Goal: Navigation & Orientation: Find specific page/section

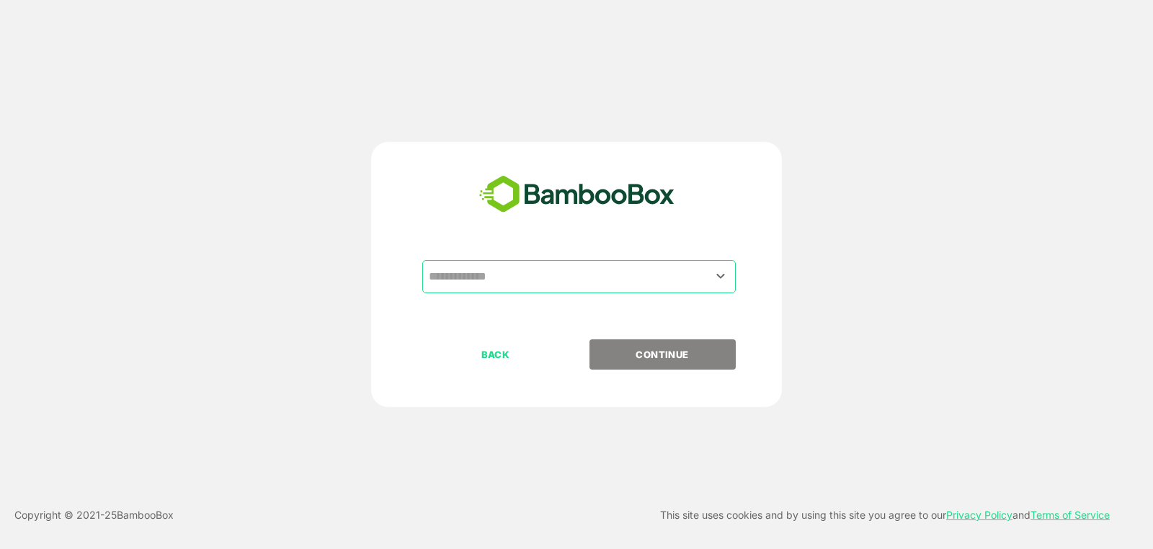
click at [613, 285] on input "text" at bounding box center [579, 276] width 308 height 27
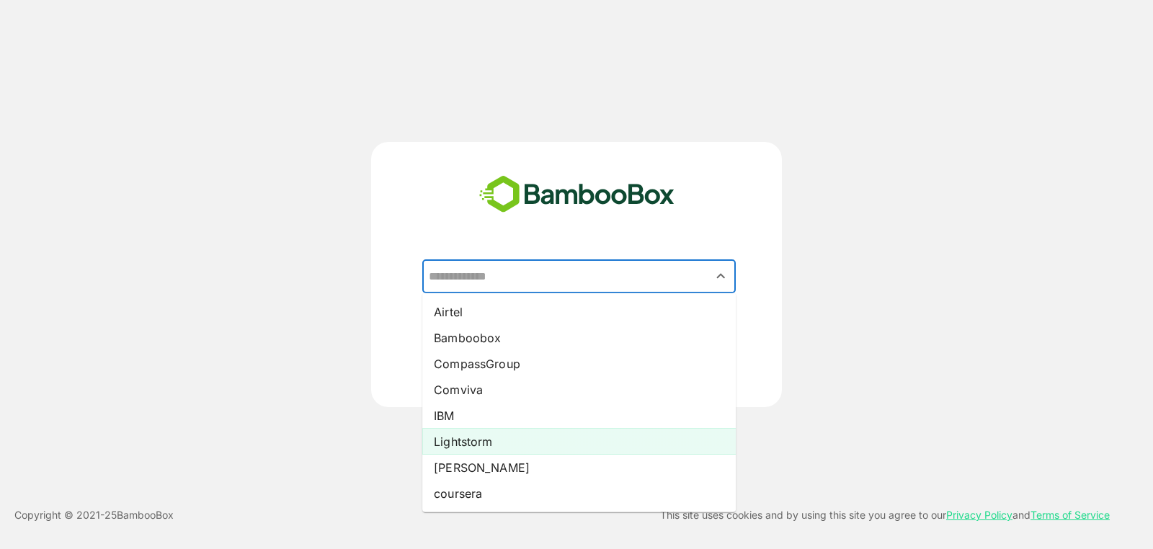
click at [550, 429] on li "Lightstorm" at bounding box center [579, 442] width 314 height 26
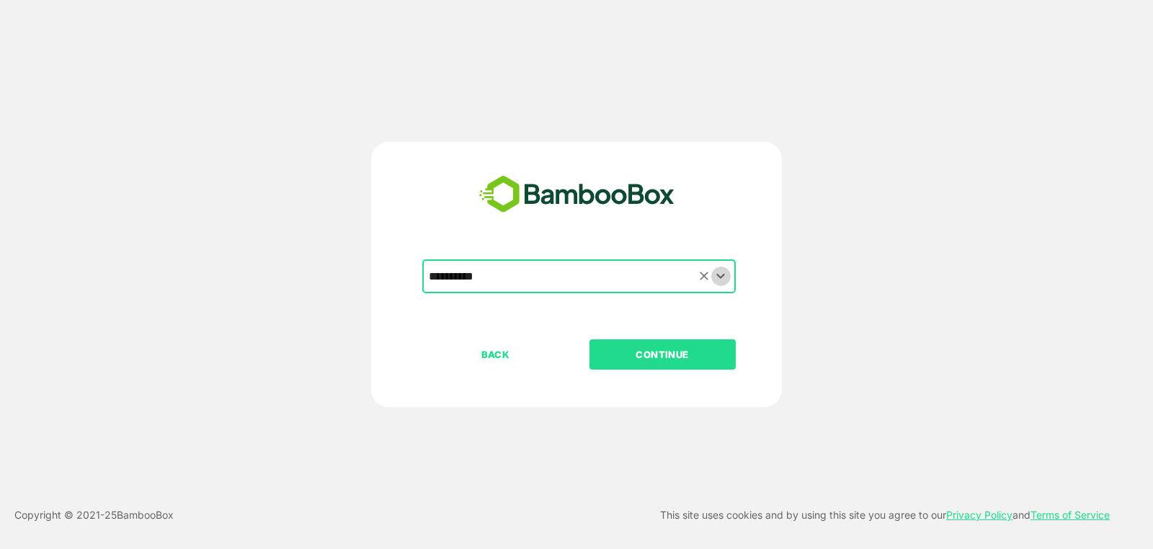
click at [712, 278] on button "Open" at bounding box center [721, 276] width 19 height 19
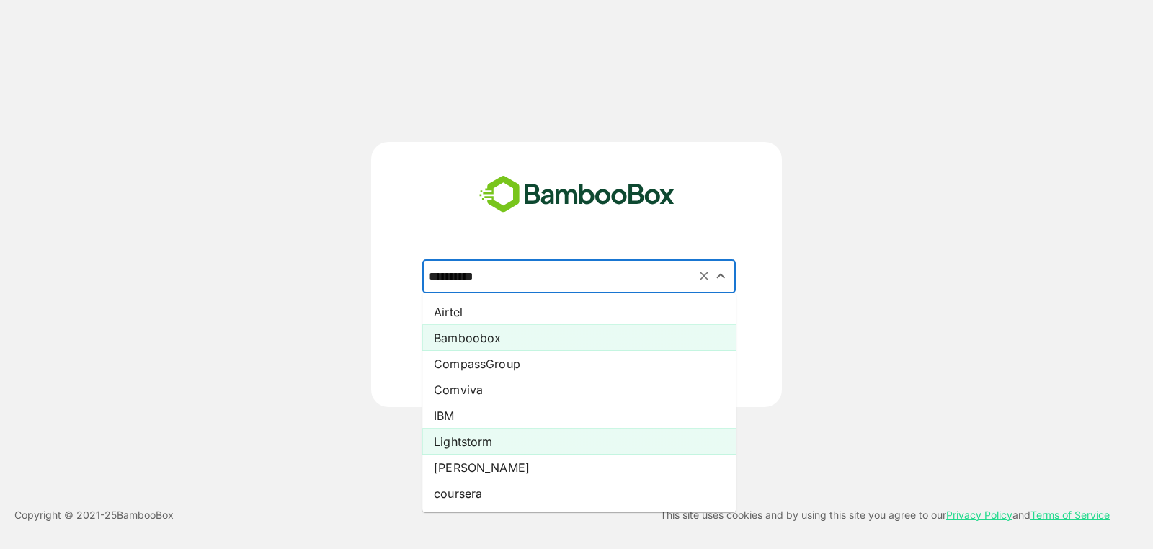
click at [525, 342] on li "Bamboobox" at bounding box center [579, 338] width 314 height 26
type input "*********"
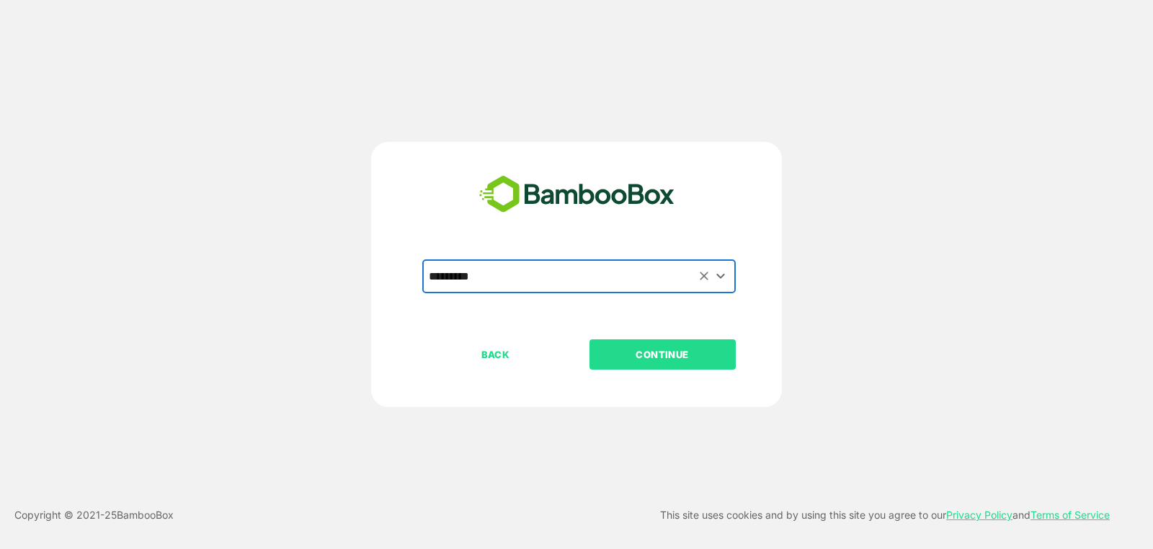
click at [677, 356] on p "CONTINUE" at bounding box center [662, 355] width 144 height 16
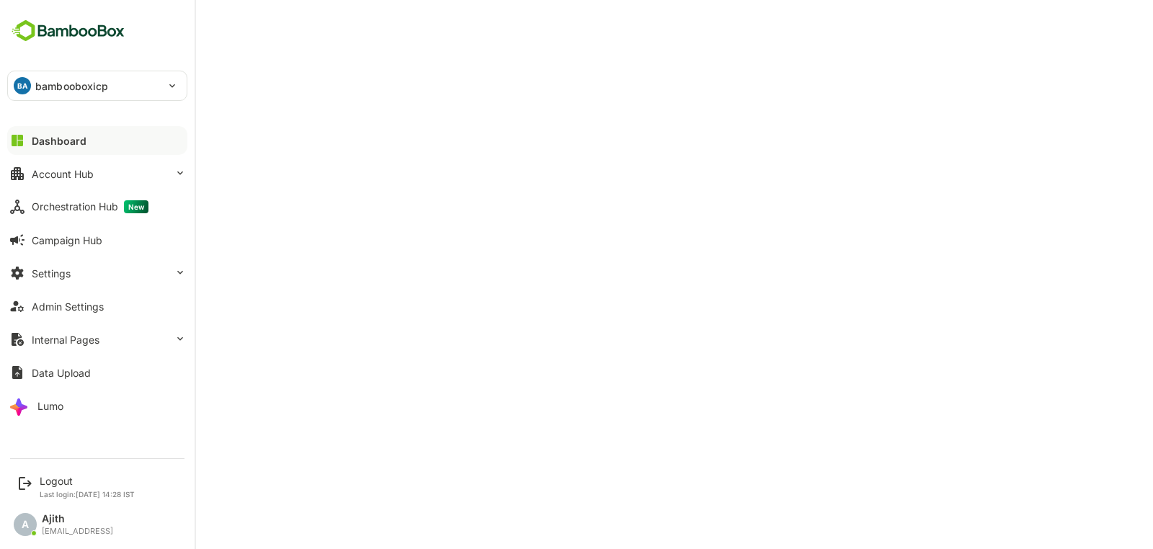
click at [82, 26] on img at bounding box center [68, 30] width 122 height 27
click at [77, 276] on button "Settings" at bounding box center [97, 273] width 180 height 29
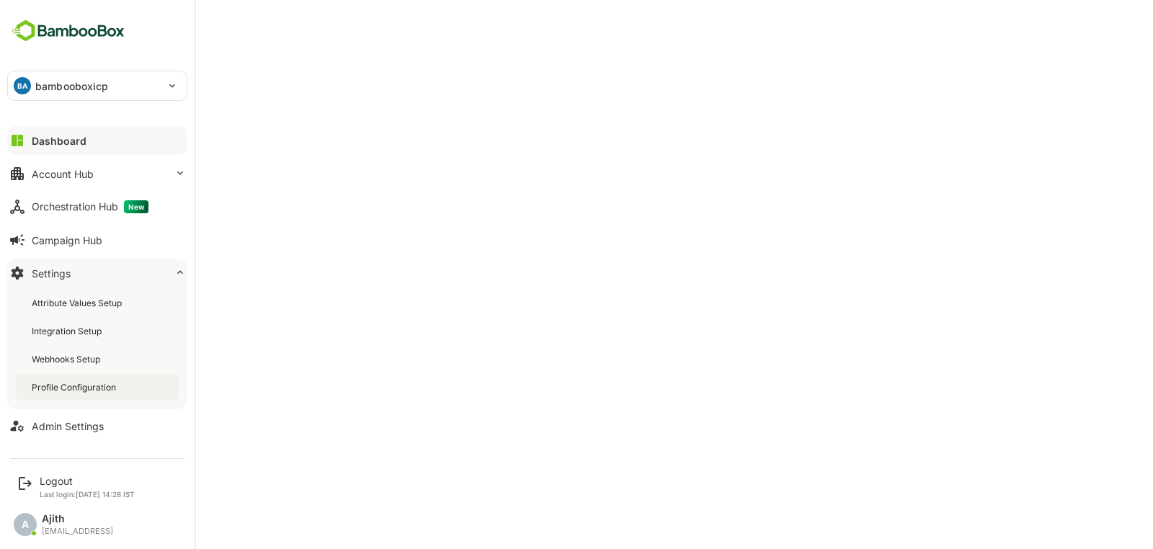
click at [104, 378] on div "Profile Configuration" at bounding box center [97, 387] width 163 height 27
click at [19, 145] on icon at bounding box center [18, 141] width 12 height 12
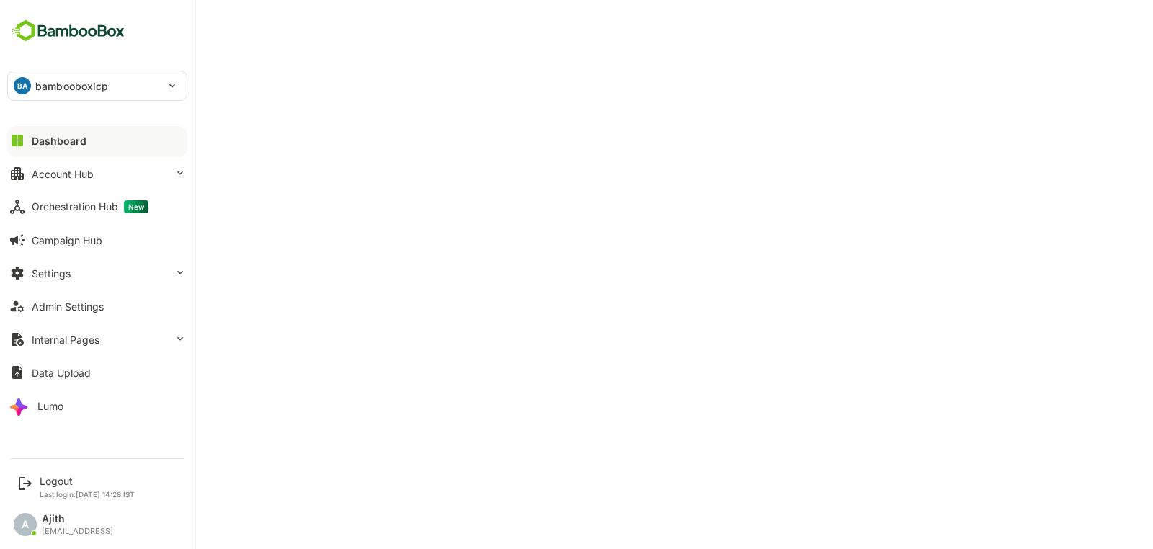
click at [107, 187] on div "Dashboard Account Hub Orchestration Hub New Campaign Hub Settings Admin Setting…" at bounding box center [97, 273] width 195 height 298
click at [141, 181] on button "Account Hub" at bounding box center [97, 173] width 180 height 29
